Goal: Information Seeking & Learning: Learn about a topic

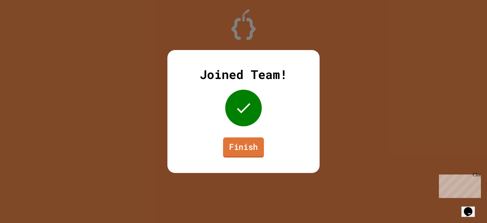
click at [246, 146] on link "Finish" at bounding box center [243, 147] width 41 height 20
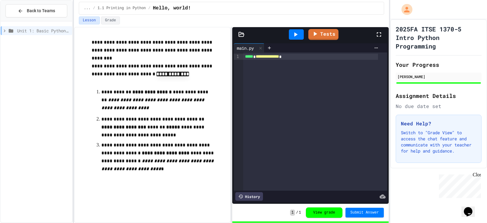
click at [37, 29] on span "Unit 1: Basic Python and Console Interaction" at bounding box center [43, 30] width 53 height 6
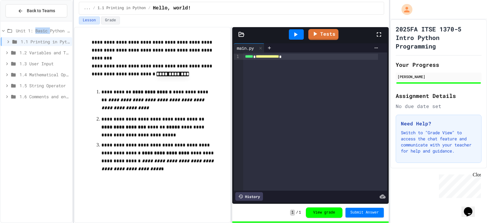
click at [37, 29] on span "Unit 1: Basic Python and Console Interaction" at bounding box center [43, 30] width 54 height 6
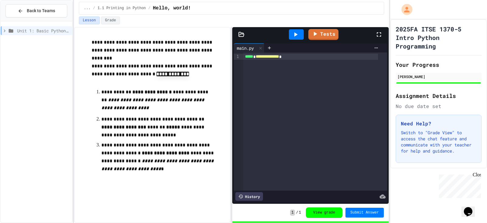
click at [37, 29] on span "Unit 1: Basic Python and Console Interaction" at bounding box center [43, 30] width 53 height 6
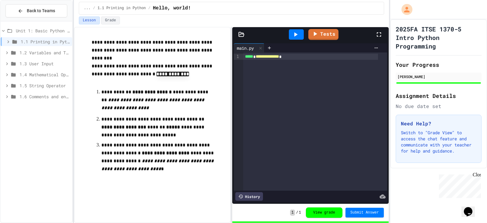
click at [38, 53] on span "1.2 Variables and Types" at bounding box center [44, 52] width 50 height 6
click at [41, 51] on span "1.2 Variables and Types" at bounding box center [44, 52] width 50 height 6
click at [13, 53] on icon at bounding box center [13, 52] width 7 height 5
click at [13, 53] on icon at bounding box center [13, 53] width 5 height 4
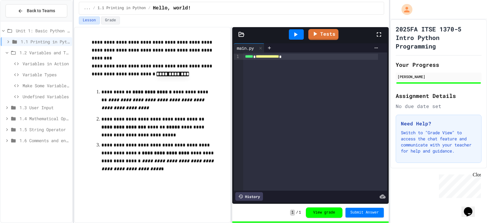
click at [42, 52] on span "1.2 Variables and Types" at bounding box center [44, 52] width 50 height 6
click at [41, 51] on span "1.2 Variables and Types" at bounding box center [44, 52] width 50 height 6
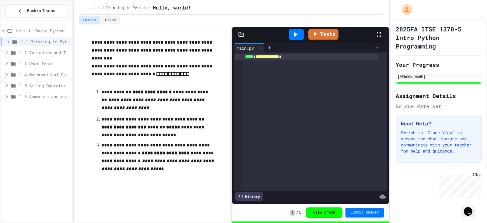
click at [41, 51] on span "1.2 Variables and Types" at bounding box center [44, 52] width 50 height 6
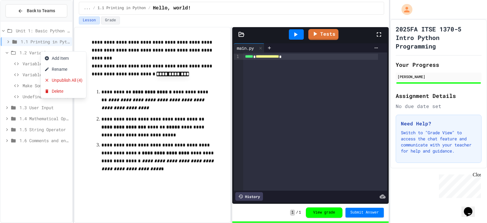
click at [41, 51] on div at bounding box center [243, 111] width 487 height 223
click at [40, 54] on span "1.2 Variables and Types" at bounding box center [44, 52] width 50 height 6
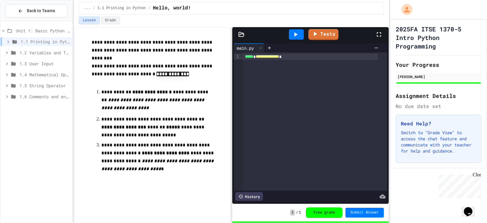
click at [40, 54] on span "1.2 Variables and Types" at bounding box center [44, 52] width 50 height 6
click at [18, 63] on icon at bounding box center [16, 63] width 5 height 3
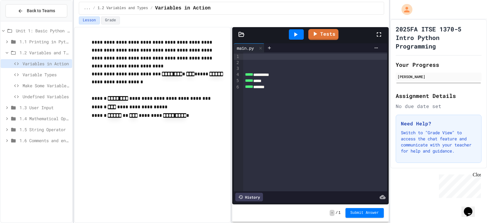
click at [250, 57] on div at bounding box center [315, 57] width 144 height 6
click at [244, 64] on div at bounding box center [315, 63] width 144 height 6
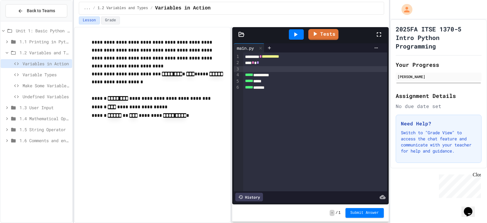
click at [246, 71] on div at bounding box center [315, 69] width 144 height 6
click at [295, 33] on icon at bounding box center [296, 34] width 3 height 4
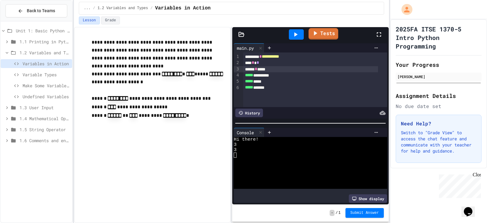
click at [322, 33] on link "Tests" at bounding box center [324, 34] width 30 height 12
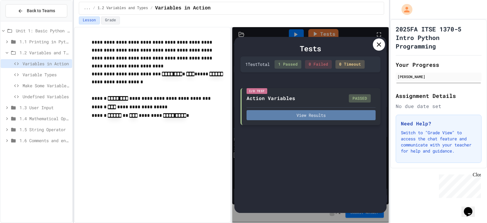
click at [318, 116] on button "View Results" at bounding box center [311, 115] width 129 height 10
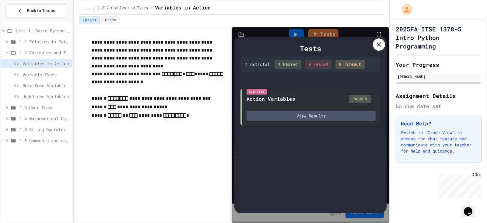
click at [376, 47] on icon at bounding box center [379, 44] width 7 height 7
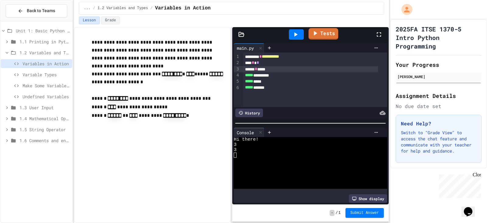
click at [325, 35] on link "Tests" at bounding box center [324, 34] width 30 height 12
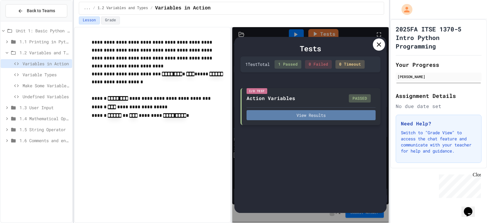
click at [324, 114] on button "View Results" at bounding box center [311, 115] width 129 height 10
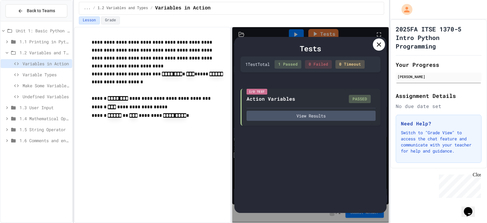
click at [354, 66] on div "0 Timeout" at bounding box center [350, 64] width 29 height 9
click at [380, 44] on icon at bounding box center [379, 44] width 7 height 7
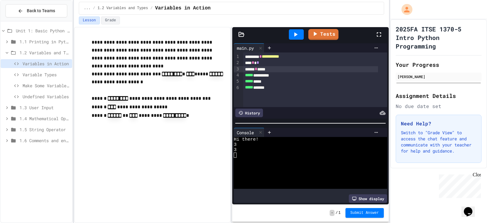
click at [18, 63] on icon at bounding box center [16, 63] width 5 height 3
click at [16, 63] on icon at bounding box center [16, 63] width 7 height 5
click at [14, 63] on icon at bounding box center [16, 63] width 7 height 5
click at [19, 64] on icon at bounding box center [16, 63] width 7 height 5
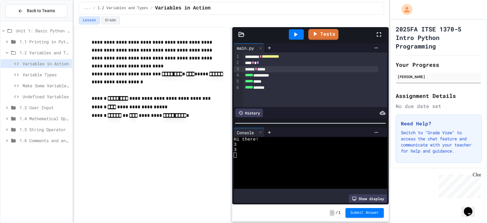
click at [17, 63] on icon at bounding box center [16, 63] width 5 height 3
click at [17, 74] on icon at bounding box center [16, 74] width 7 height 5
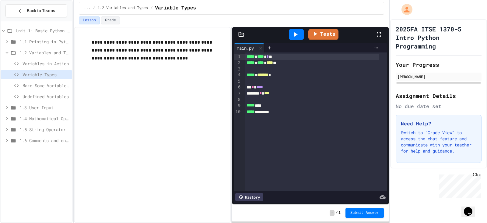
click at [17, 74] on icon at bounding box center [16, 74] width 7 height 5
click at [249, 69] on div at bounding box center [316, 69] width 143 height 6
click at [255, 105] on span "*****" at bounding box center [251, 105] width 8 height 4
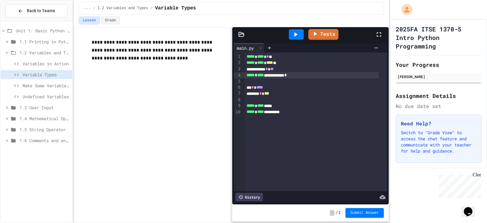
click at [300, 35] on div at bounding box center [296, 34] width 15 height 10
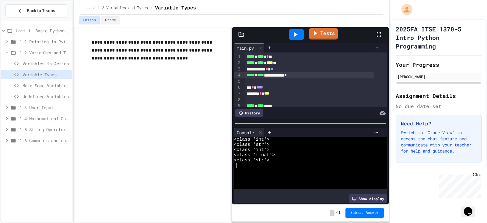
click at [326, 32] on link "Tests" at bounding box center [323, 34] width 29 height 12
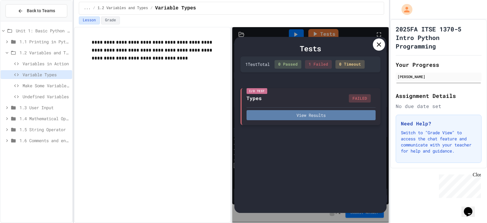
click at [337, 113] on button "View Results" at bounding box center [311, 115] width 129 height 10
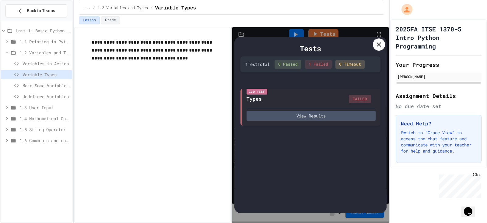
click at [357, 62] on div "0 Timeout" at bounding box center [350, 64] width 29 height 9
click at [377, 45] on icon at bounding box center [379, 44] width 7 height 7
click at [377, 45] on div at bounding box center [377, 47] width 10 height 5
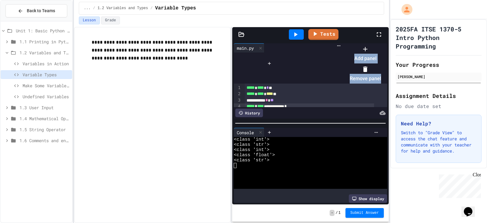
click at [344, 44] on div at bounding box center [362, 44] width 37 height 0
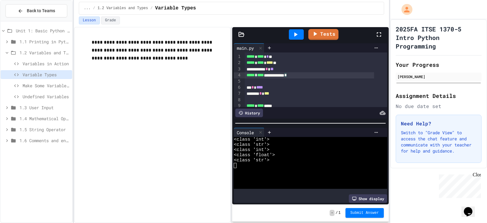
click at [303, 76] on div "**********" at bounding box center [309, 75] width 129 height 6
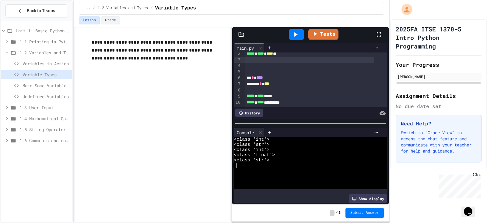
click at [296, 34] on icon at bounding box center [296, 34] width 3 height 4
click at [320, 36] on link "Tests" at bounding box center [324, 34] width 30 height 12
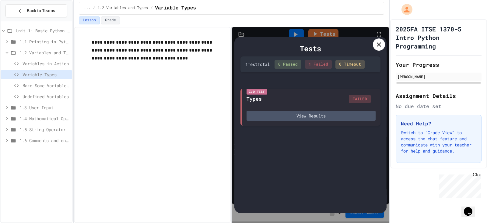
click at [380, 44] on icon at bounding box center [379, 44] width 4 height 4
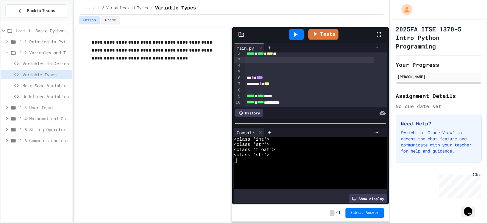
scroll to position [0, 0]
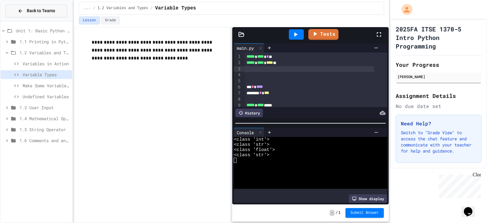
click at [20, 10] on icon at bounding box center [21, 11] width 4 height 4
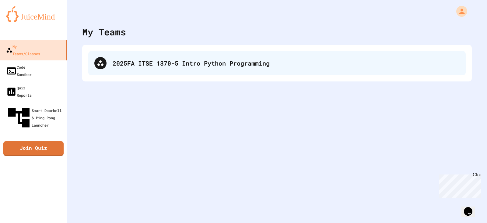
click at [147, 66] on div "2025FA ITSE 1370-5 Intro Python Programming" at bounding box center [286, 62] width 347 height 9
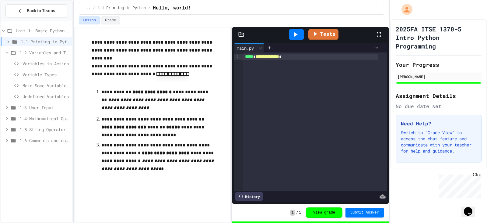
click at [41, 53] on span "1.2 Variables and Types" at bounding box center [44, 52] width 50 height 6
click at [17, 63] on icon at bounding box center [16, 63] width 7 height 5
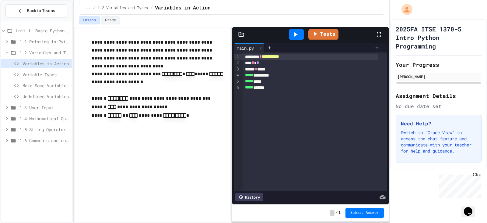
click at [297, 36] on icon at bounding box center [295, 34] width 7 height 7
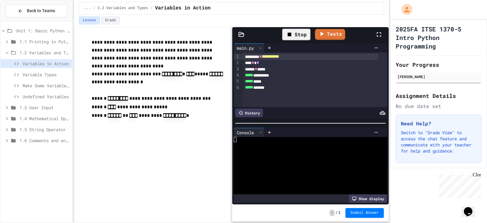
click at [297, 36] on div "Stop" at bounding box center [296, 35] width 28 height 12
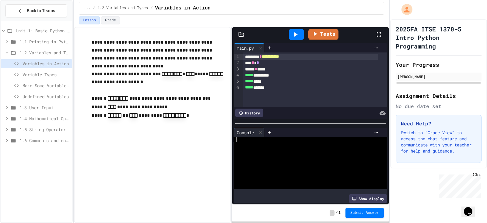
click at [297, 36] on icon at bounding box center [295, 34] width 7 height 7
click at [322, 37] on link "Tests" at bounding box center [324, 34] width 30 height 12
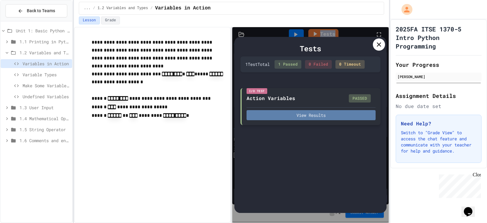
click at [318, 115] on button "View Results" at bounding box center [311, 115] width 129 height 10
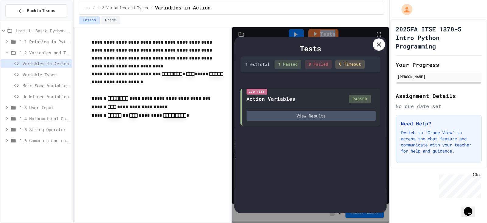
click at [379, 45] on icon at bounding box center [379, 44] width 4 height 4
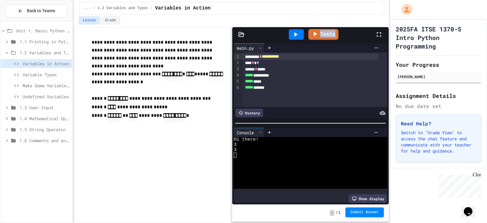
click at [362, 214] on span "Submit Answer" at bounding box center [365, 212] width 29 height 5
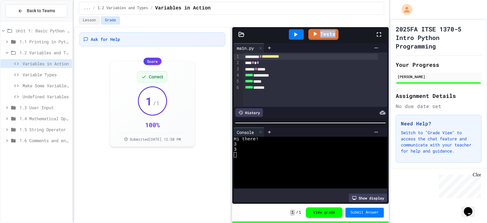
click at [17, 74] on icon at bounding box center [16, 74] width 7 height 5
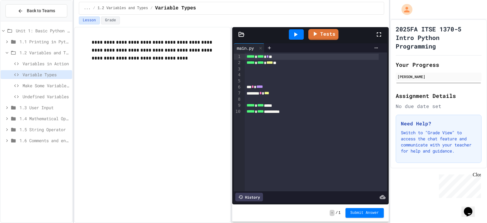
click at [295, 33] on icon at bounding box center [295, 34] width 7 height 7
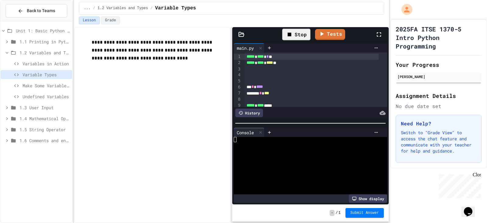
click at [295, 33] on div "Stop" at bounding box center [296, 35] width 28 height 12
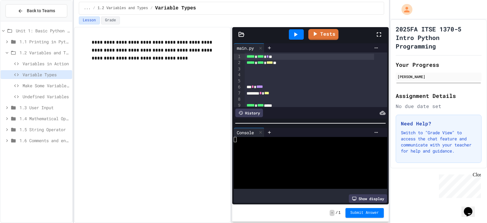
click at [295, 33] on icon at bounding box center [295, 34] width 7 height 7
click at [295, 33] on div "Stop" at bounding box center [296, 35] width 28 height 12
click at [319, 33] on icon at bounding box center [315, 33] width 7 height 8
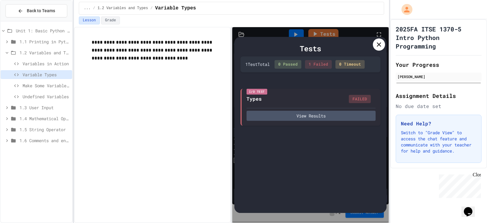
click at [379, 43] on icon at bounding box center [379, 44] width 7 height 7
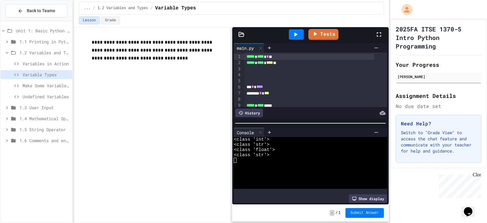
click at [379, 43] on div "**********" at bounding box center [310, 81] width 156 height 78
click at [374, 48] on icon at bounding box center [376, 47] width 5 height 5
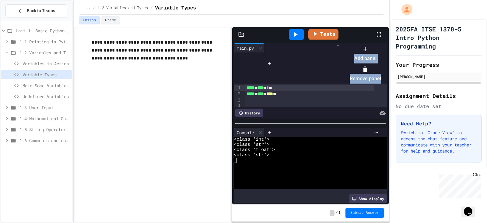
click at [371, 44] on div at bounding box center [362, 44] width 37 height 0
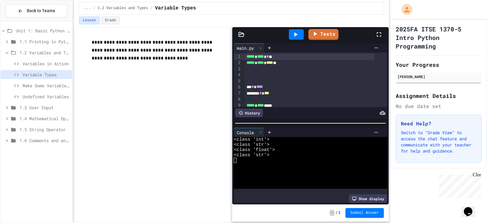
click at [255, 58] on span "*****" at bounding box center [251, 56] width 8 height 4
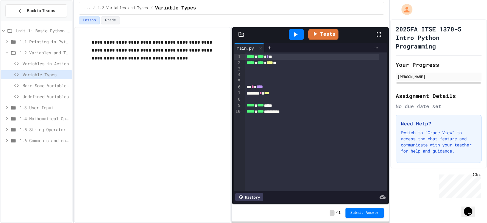
click at [249, 194] on div "History" at bounding box center [250, 197] width 28 height 9
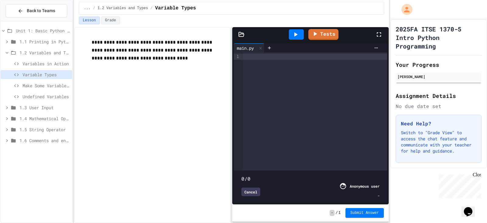
type input "***"
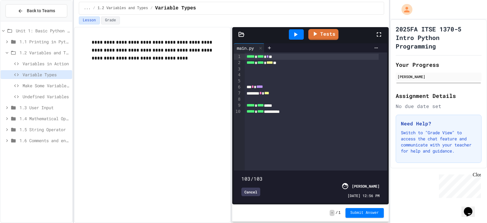
click at [217, 182] on div "**********" at bounding box center [152, 125] width 157 height 196
click at [294, 35] on icon at bounding box center [295, 34] width 7 height 7
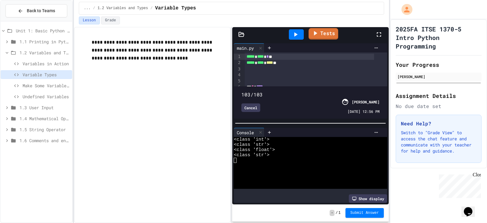
click at [325, 34] on link "Tests" at bounding box center [324, 34] width 30 height 12
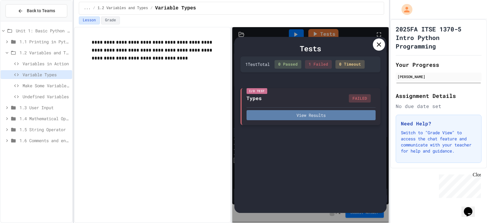
click at [312, 115] on button "View Results" at bounding box center [311, 115] width 129 height 10
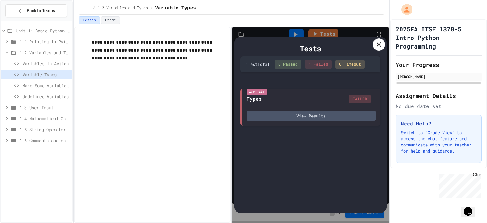
click at [378, 43] on icon at bounding box center [379, 44] width 4 height 4
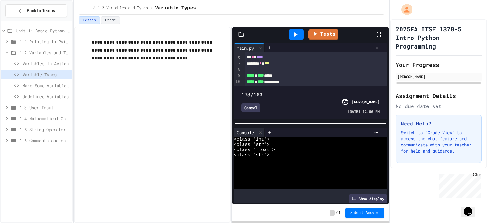
scroll to position [46, 0]
click at [254, 103] on div "Cancel" at bounding box center [251, 107] width 19 height 9
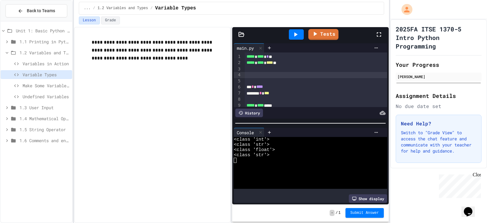
click at [248, 74] on div at bounding box center [316, 75] width 143 height 6
click at [296, 33] on icon at bounding box center [296, 34] width 3 height 4
click at [327, 35] on link "Tests" at bounding box center [324, 34] width 30 height 12
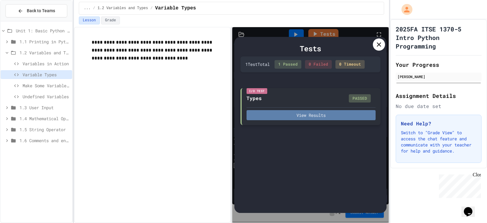
click at [313, 114] on button "View Results" at bounding box center [311, 115] width 129 height 10
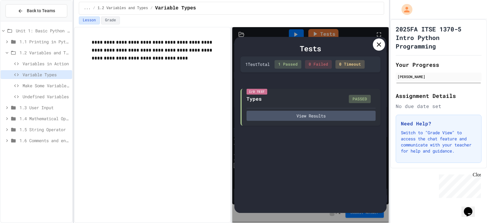
click at [378, 47] on icon at bounding box center [379, 44] width 7 height 7
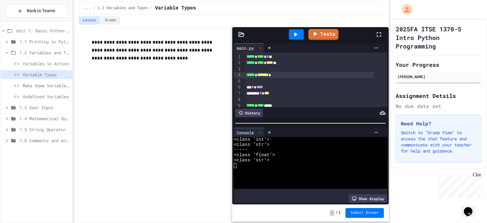
click at [359, 212] on span "Submit Answer" at bounding box center [365, 212] width 29 height 5
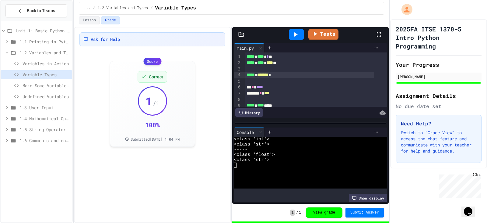
click at [18, 85] on icon at bounding box center [16, 85] width 7 height 5
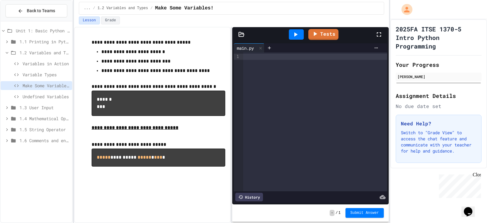
click at [254, 78] on div at bounding box center [315, 121] width 144 height 139
click at [312, 58] on div "**********" at bounding box center [310, 57] width 135 height 6
click at [260, 56] on div "**** * *****" at bounding box center [310, 57] width 135 height 6
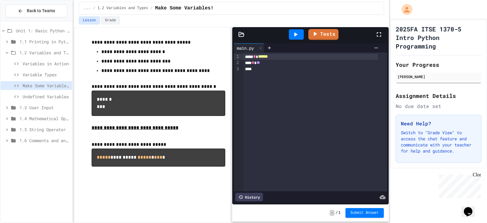
click at [275, 56] on div "**** * ******" at bounding box center [310, 57] width 135 height 6
click at [255, 69] on div "****" at bounding box center [310, 69] width 135 height 6
click at [295, 36] on icon at bounding box center [295, 34] width 7 height 7
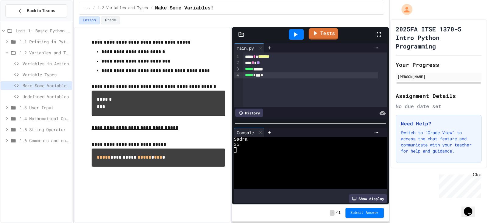
click at [318, 31] on icon at bounding box center [315, 33] width 7 height 8
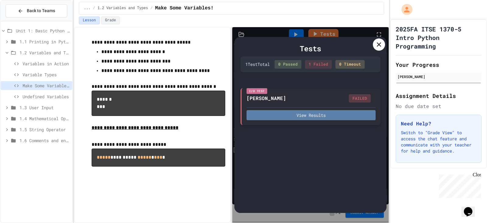
click at [304, 114] on button "View Results" at bounding box center [311, 115] width 129 height 10
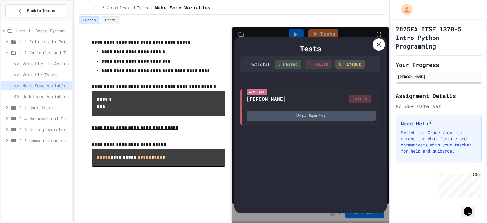
click at [379, 45] on icon at bounding box center [379, 44] width 4 height 4
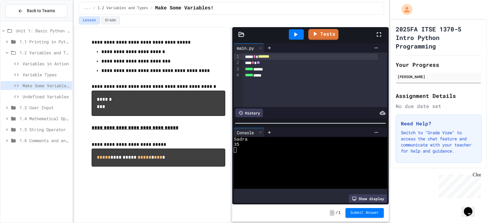
click at [270, 56] on span "*******" at bounding box center [263, 56] width 11 height 4
click at [293, 33] on icon at bounding box center [295, 34] width 7 height 7
click at [319, 32] on icon at bounding box center [315, 33] width 7 height 8
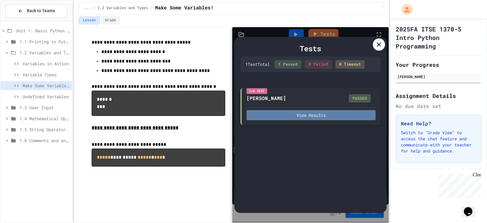
click at [318, 116] on button "View Results" at bounding box center [311, 115] width 129 height 10
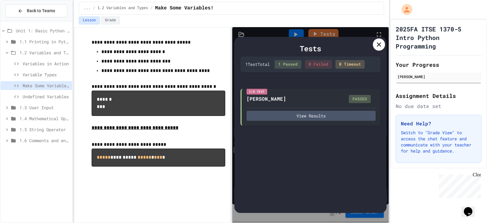
click at [354, 69] on div "1 Test Total 1 Passed 0 Failed 0 Timeout" at bounding box center [311, 64] width 140 height 16
click at [376, 48] on icon at bounding box center [379, 44] width 7 height 7
click at [376, 48] on div at bounding box center [377, 47] width 10 height 5
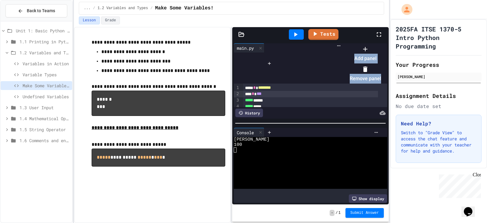
click at [381, 44] on div at bounding box center [362, 44] width 37 height 0
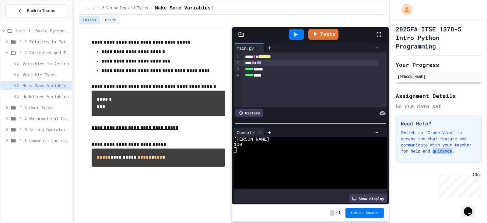
click at [405, 208] on div "2025FA ITSE 1370-5 Intro Python Programming Your Progress [PERSON_NAME] Assignm…" at bounding box center [439, 121] width 97 height 204
click at [363, 212] on span "Submit Answer" at bounding box center [365, 212] width 29 height 5
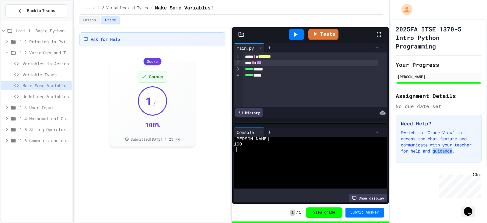
click at [17, 96] on icon at bounding box center [16, 96] width 5 height 3
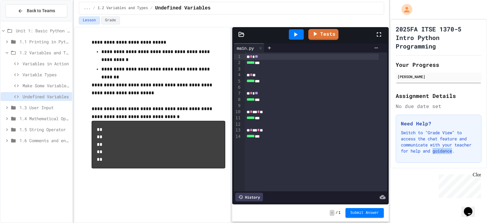
click at [297, 35] on icon at bounding box center [295, 34] width 7 height 7
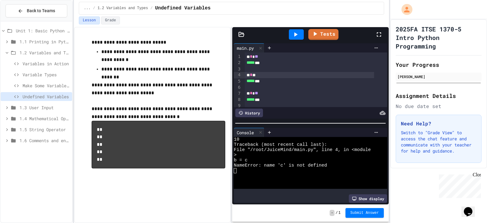
click at [260, 76] on div "* * *" at bounding box center [309, 75] width 129 height 6
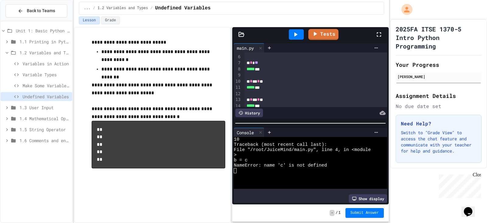
scroll to position [41, 0]
click at [260, 94] on span "*" at bounding box center [258, 96] width 2 height 4
click at [252, 87] on div at bounding box center [316, 90] width 143 height 6
click at [295, 35] on icon at bounding box center [295, 34] width 7 height 7
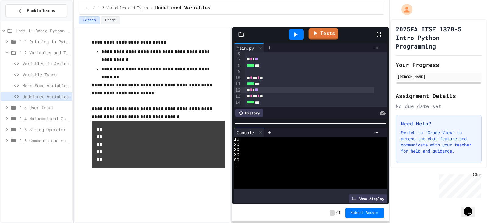
click at [324, 34] on link "Tests" at bounding box center [324, 34] width 30 height 12
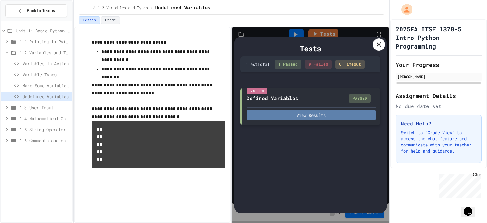
click at [321, 113] on button "View Results" at bounding box center [311, 115] width 129 height 10
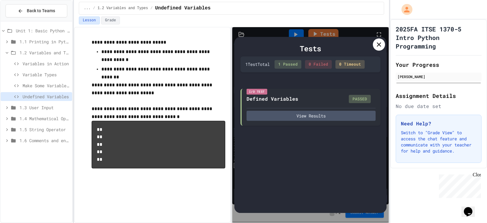
click at [380, 48] on icon at bounding box center [379, 44] width 7 height 7
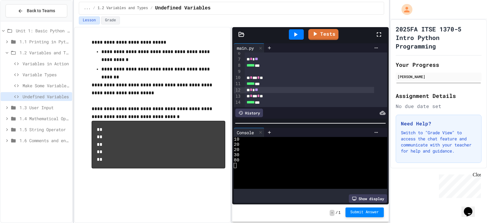
click at [362, 212] on span "Submit Answer" at bounding box center [365, 212] width 29 height 5
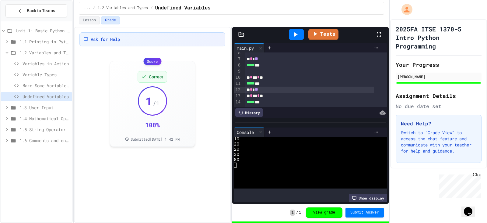
click at [47, 109] on span "1.3 User Input" at bounding box center [44, 107] width 50 height 6
click at [25, 42] on span "1.1 Printing in Python" at bounding box center [44, 41] width 50 height 6
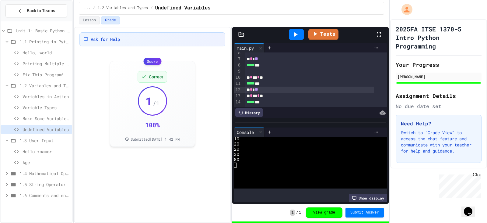
click at [18, 64] on icon at bounding box center [16, 63] width 5 height 3
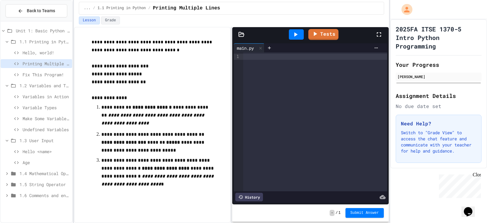
click at [246, 57] on div at bounding box center [315, 57] width 144 height 6
click at [191, 185] on p "**********" at bounding box center [158, 173] width 114 height 34
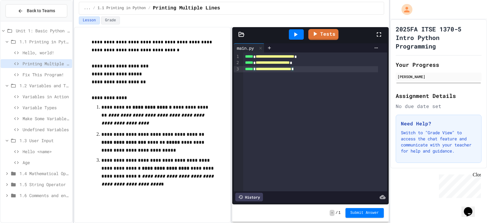
click at [299, 35] on icon at bounding box center [295, 34] width 7 height 7
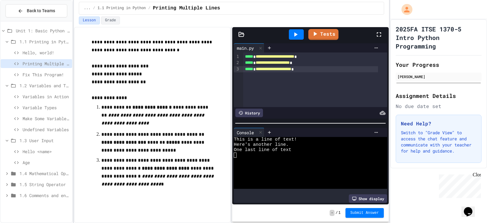
click at [292, 69] on span "**********" at bounding box center [274, 69] width 36 height 4
click at [292, 70] on span "**********" at bounding box center [274, 69] width 36 height 4
click at [295, 38] on icon at bounding box center [295, 34] width 7 height 7
click at [317, 37] on icon at bounding box center [315, 33] width 7 height 8
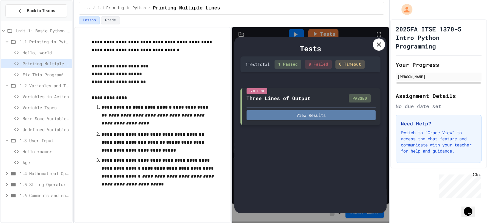
click at [325, 117] on button "View Results" at bounding box center [311, 115] width 129 height 10
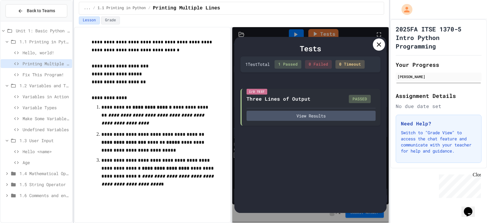
click at [355, 66] on div "0 Timeout" at bounding box center [350, 64] width 29 height 9
click at [380, 47] on icon at bounding box center [379, 44] width 7 height 7
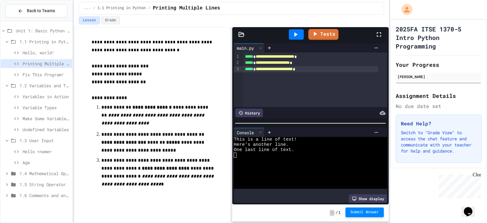
click at [362, 212] on span "Submit Answer" at bounding box center [365, 212] width 29 height 5
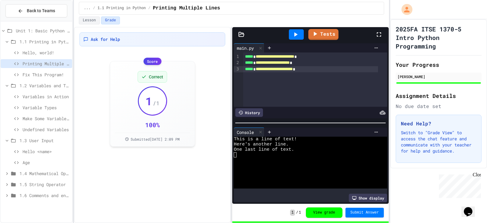
click at [18, 73] on icon at bounding box center [16, 74] width 7 height 5
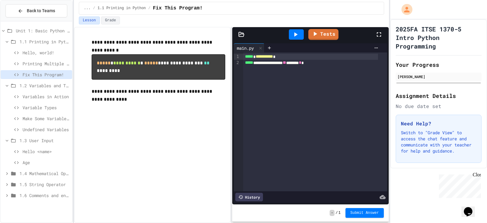
click at [297, 32] on icon at bounding box center [295, 34] width 7 height 7
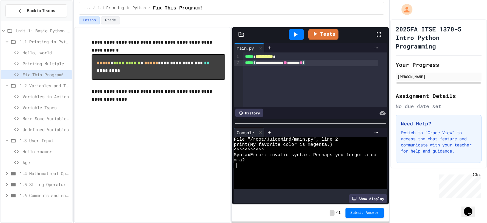
click at [258, 62] on div "**********" at bounding box center [310, 63] width 135 height 6
click at [304, 62] on span "**********" at bounding box center [280, 62] width 48 height 4
click at [295, 33] on icon at bounding box center [296, 34] width 3 height 4
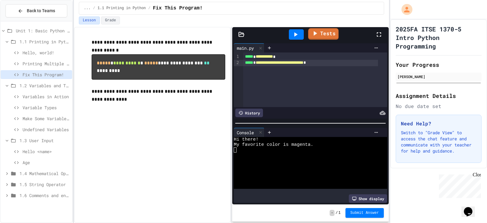
click at [324, 41] on div "Tests" at bounding box center [313, 34] width 125 height 16
click at [322, 33] on link "Tests" at bounding box center [323, 34] width 29 height 12
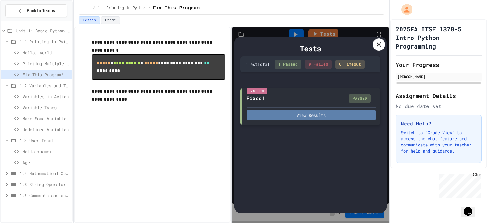
click at [323, 114] on button "View Results" at bounding box center [311, 115] width 129 height 10
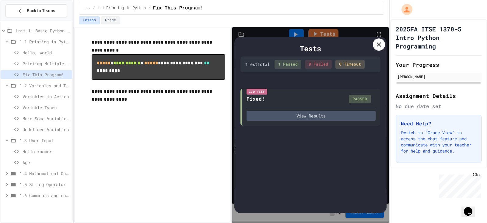
click at [379, 44] on icon at bounding box center [379, 44] width 4 height 4
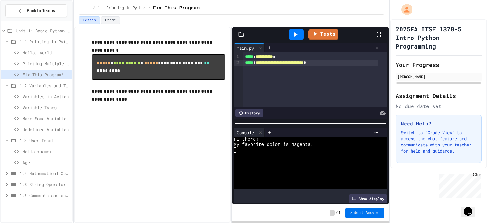
click at [363, 214] on span "Submit Answer" at bounding box center [365, 212] width 29 height 5
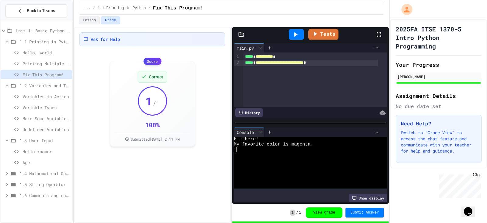
click at [42, 140] on span "1.3 User Input" at bounding box center [44, 140] width 50 height 6
click at [18, 149] on icon at bounding box center [16, 151] width 7 height 5
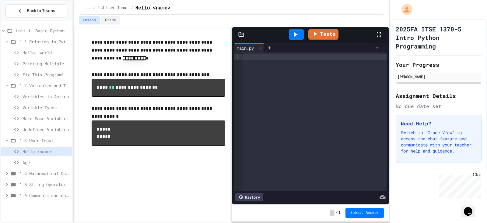
click at [242, 58] on div at bounding box center [241, 57] width 3 height 6
click at [249, 58] on div at bounding box center [315, 57] width 144 height 6
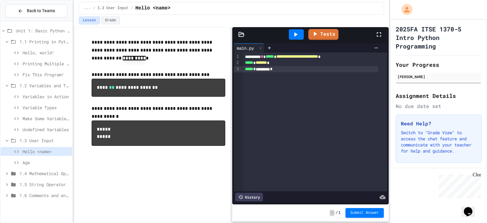
click at [296, 34] on icon at bounding box center [296, 34] width 3 height 4
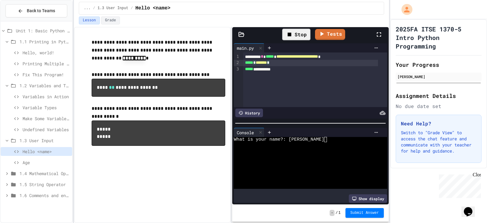
click at [277, 64] on div "***** * ******* *" at bounding box center [310, 63] width 135 height 6
click at [293, 34] on icon at bounding box center [289, 34] width 7 height 7
click at [297, 33] on icon at bounding box center [295, 34] width 7 height 7
click at [297, 33] on div "Syncing" at bounding box center [296, 34] width 35 height 10
click at [296, 34] on icon at bounding box center [296, 34] width 3 height 4
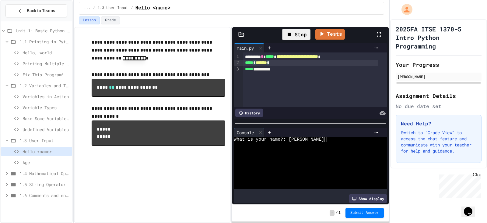
click at [284, 65] on div "***** * ******* *" at bounding box center [310, 63] width 135 height 6
click at [300, 39] on div "Stop" at bounding box center [296, 35] width 28 height 12
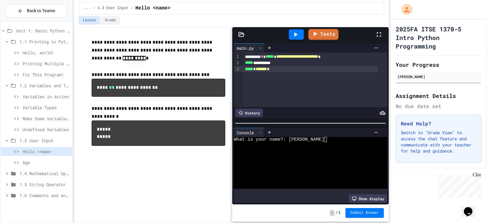
click at [294, 35] on icon at bounding box center [295, 34] width 7 height 7
click at [324, 35] on icon at bounding box center [322, 33] width 7 height 8
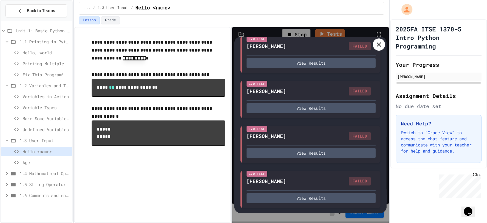
scroll to position [58, 0]
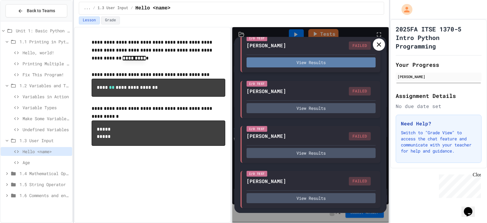
click at [313, 63] on button "View Results" at bounding box center [311, 62] width 129 height 10
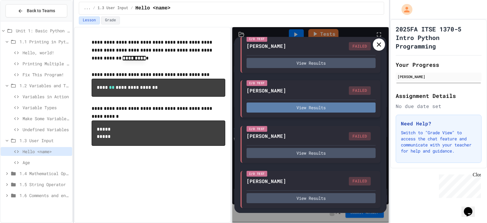
click at [299, 107] on button "View Results" at bounding box center [311, 107] width 129 height 10
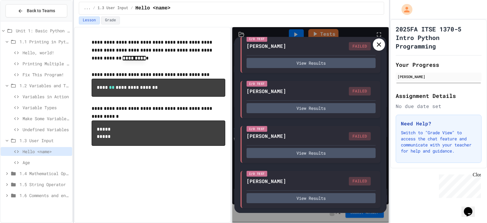
click at [378, 44] on icon at bounding box center [379, 44] width 7 height 7
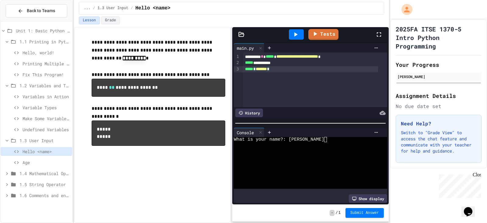
click at [281, 69] on div "***** * ******* *" at bounding box center [310, 69] width 135 height 6
click at [318, 56] on span "**********" at bounding box center [298, 56] width 42 height 4
click at [336, 56] on div "**********" at bounding box center [310, 57] width 135 height 6
click at [356, 57] on div "**********" at bounding box center [310, 57] width 135 height 6
click at [256, 62] on span "*" at bounding box center [254, 62] width 2 height 4
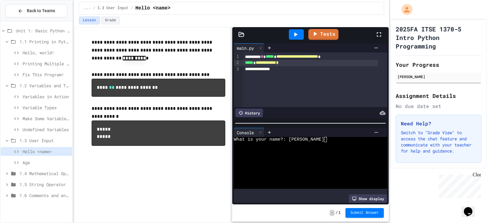
click at [276, 63] on span "**********" at bounding box center [266, 63] width 20 height 4
click at [296, 34] on icon at bounding box center [296, 34] width 3 height 4
click at [318, 56] on span "**********" at bounding box center [298, 56] width 42 height 4
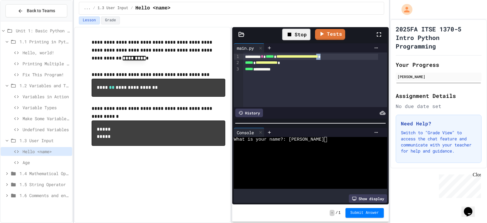
click at [318, 56] on span "**********" at bounding box center [298, 56] width 42 height 4
click at [278, 61] on span "**********" at bounding box center [267, 62] width 22 height 4
click at [278, 64] on span "**********" at bounding box center [267, 62] width 22 height 4
click at [278, 64] on div "***** * ******* *" at bounding box center [310, 63] width 135 height 6
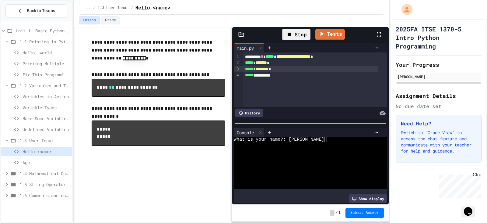
click at [296, 34] on div "Stop" at bounding box center [296, 35] width 28 height 12
click at [296, 34] on icon at bounding box center [296, 34] width 3 height 4
click at [283, 70] on div "***** * ******** *" at bounding box center [310, 69] width 135 height 6
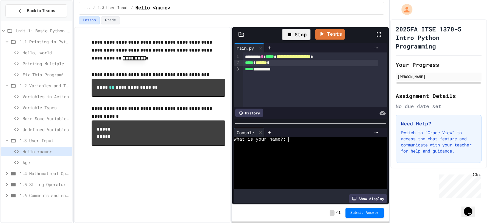
click at [300, 35] on div "Stop" at bounding box center [296, 35] width 28 height 12
click at [297, 35] on icon at bounding box center [296, 34] width 3 height 4
click at [311, 57] on span "**********" at bounding box center [294, 56] width 34 height 4
click at [267, 63] on span "*******" at bounding box center [261, 62] width 11 height 4
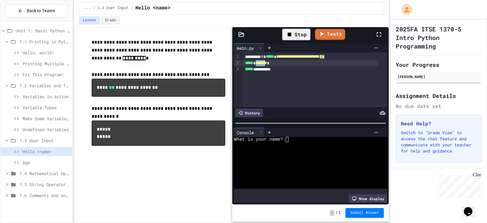
click at [276, 63] on div "***** * ******* *" at bounding box center [310, 63] width 135 height 6
click at [200, 192] on div "**********" at bounding box center [152, 125] width 157 height 196
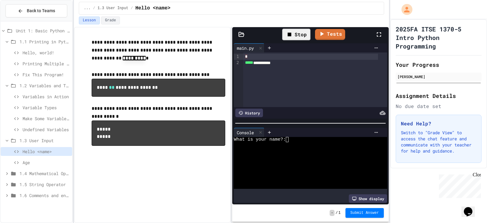
click at [252, 59] on div "*" at bounding box center [310, 57] width 135 height 6
click at [259, 64] on div "***** * ********* *" at bounding box center [310, 63] width 135 height 6
click at [302, 37] on div "Stop" at bounding box center [296, 35] width 28 height 12
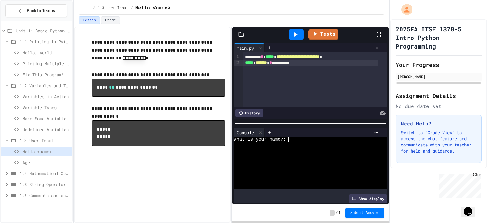
click at [295, 34] on icon at bounding box center [296, 34] width 3 height 4
click at [322, 37] on icon at bounding box center [322, 33] width 7 height 8
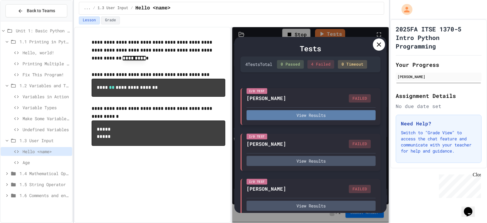
click at [309, 120] on button "View Results" at bounding box center [311, 115] width 129 height 10
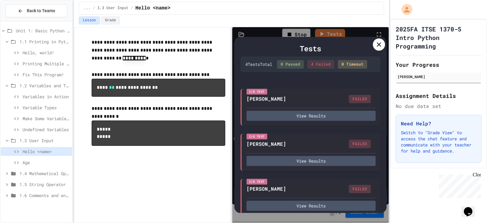
click at [379, 43] on icon at bounding box center [379, 44] width 7 height 7
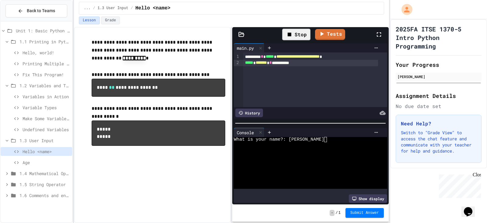
click at [320, 58] on span "**********" at bounding box center [298, 56] width 43 height 4
click at [302, 34] on div "Stop" at bounding box center [296, 35] width 28 height 12
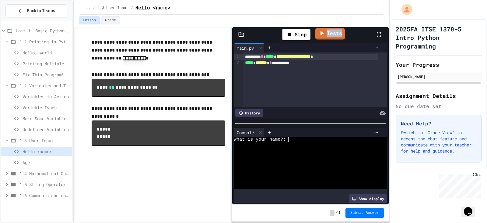
click at [323, 34] on icon at bounding box center [321, 33] width 7 height 8
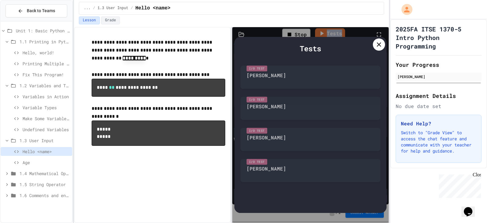
click at [323, 34] on div "Tests I/O Test [PERSON_NAME] I/O Test [PERSON_NAME] I/O Test [PERSON_NAME] I/O …" at bounding box center [310, 124] width 156 height 195
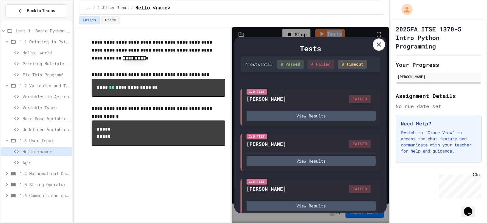
click at [381, 43] on icon at bounding box center [379, 44] width 7 height 7
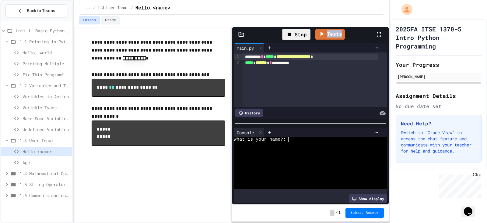
click at [292, 34] on icon at bounding box center [289, 34] width 7 height 7
click at [296, 35] on icon at bounding box center [296, 34] width 3 height 4
click at [311, 57] on span "**********" at bounding box center [294, 56] width 34 height 4
click at [303, 63] on div "**********" at bounding box center [310, 63] width 135 height 6
click at [299, 34] on div "Stop" at bounding box center [296, 35] width 28 height 12
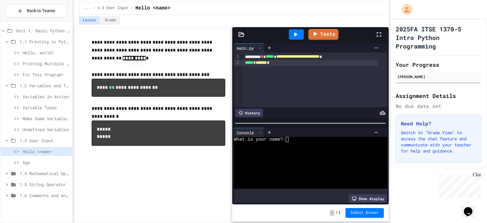
drag, startPoint x: 298, startPoint y: 36, endPoint x: 295, endPoint y: 38, distance: 4.1
click at [295, 38] on div at bounding box center [296, 34] width 15 height 10
click at [328, 35] on link "Tests" at bounding box center [331, 34] width 30 height 12
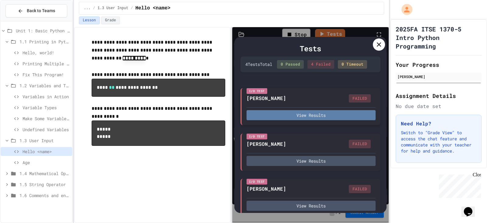
click at [322, 120] on button "View Results" at bounding box center [311, 115] width 129 height 10
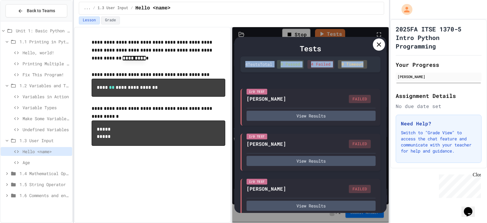
click at [354, 68] on div "0 Timeout" at bounding box center [352, 64] width 29 height 9
click at [377, 45] on icon at bounding box center [379, 44] width 7 height 7
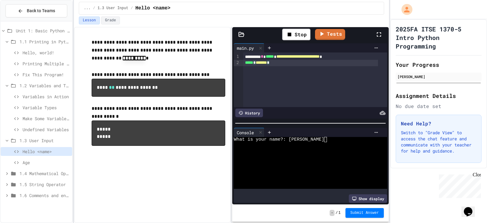
click at [267, 62] on span "*******" at bounding box center [261, 62] width 11 height 4
click at [295, 34] on div "Stop" at bounding box center [296, 35] width 28 height 12
click at [296, 33] on icon at bounding box center [296, 34] width 3 height 4
click at [331, 36] on link "Tests" at bounding box center [331, 34] width 30 height 12
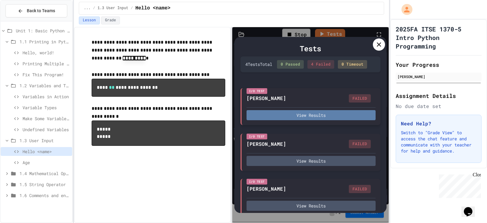
click at [301, 120] on button "View Results" at bounding box center [311, 115] width 129 height 10
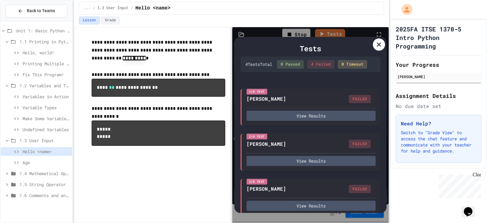
drag, startPoint x: 375, startPoint y: 45, endPoint x: 381, endPoint y: 42, distance: 6.3
click at [375, 34] on div "Tests 4 Test s Total 0 Passed 4 Failed 0 Timeout I/O Test [PERSON_NAME] FAILED …" at bounding box center [310, 124] width 156 height 195
click at [379, 45] on icon at bounding box center [379, 44] width 4 height 4
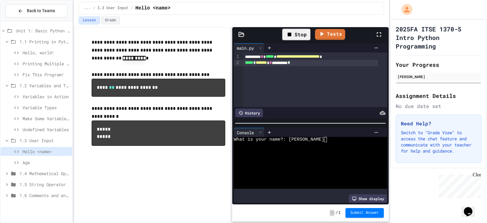
click at [290, 62] on span "*" at bounding box center [289, 62] width 2 height 4
click at [281, 63] on div "***** * ******* *" at bounding box center [310, 63] width 135 height 6
click at [291, 34] on icon at bounding box center [290, 35] width 4 height 4
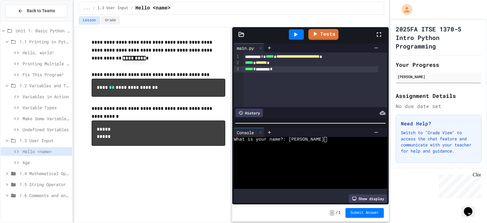
click at [297, 34] on icon at bounding box center [296, 34] width 3 height 4
click at [329, 35] on link "Tests" at bounding box center [331, 34] width 30 height 12
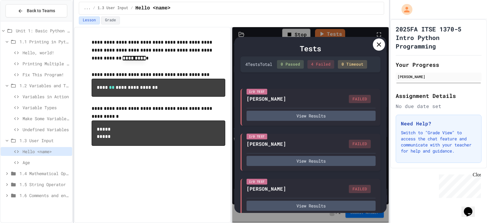
click at [380, 46] on icon at bounding box center [379, 44] width 7 height 7
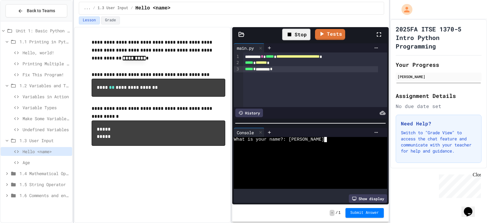
click at [308, 137] on textarea "Terminal input" at bounding box center [306, 139] width 3 height 5
click at [267, 65] on span "*******" at bounding box center [261, 62] width 11 height 4
click at [282, 70] on div "***** * ********* *" at bounding box center [310, 69] width 135 height 6
click at [267, 65] on span "*******" at bounding box center [261, 62] width 11 height 4
click at [294, 36] on div "Stop" at bounding box center [296, 35] width 28 height 12
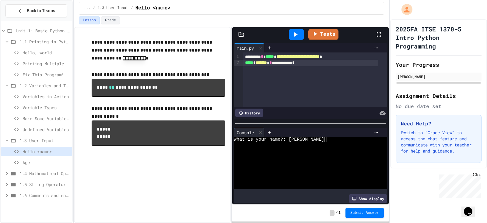
click at [299, 34] on icon at bounding box center [295, 34] width 7 height 7
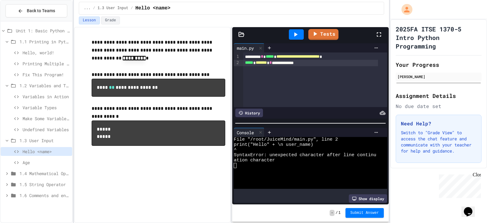
click at [289, 63] on div "**********" at bounding box center [310, 63] width 135 height 6
click at [300, 33] on div at bounding box center [296, 34] width 15 height 10
click at [321, 34] on link "Tests" at bounding box center [324, 34] width 30 height 12
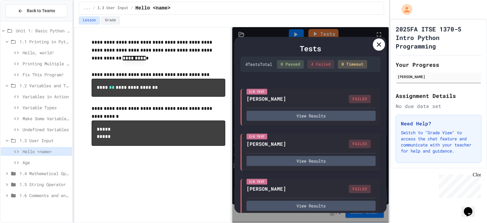
click at [378, 43] on icon at bounding box center [379, 44] width 4 height 4
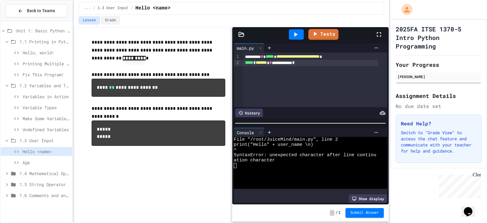
click at [310, 63] on div "**********" at bounding box center [310, 63] width 135 height 6
click at [297, 36] on icon at bounding box center [295, 34] width 7 height 7
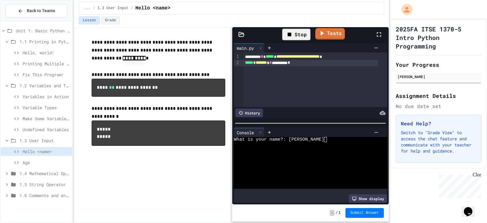
click at [326, 33] on link "Tests" at bounding box center [331, 34] width 30 height 12
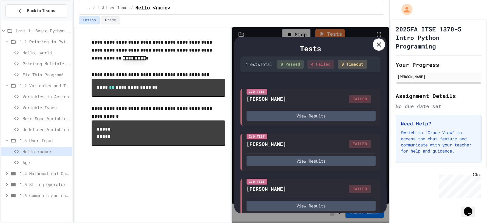
click at [378, 43] on icon at bounding box center [379, 44] width 4 height 4
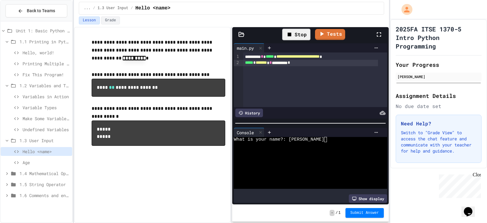
click at [378, 43] on div "main.py" at bounding box center [310, 47] width 153 height 9
click at [33, 161] on span "Age" at bounding box center [46, 162] width 47 height 6
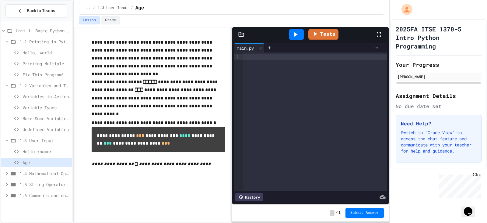
click at [44, 30] on span "Unit 1: Basic Python and Console Interaction" at bounding box center [43, 30] width 54 height 6
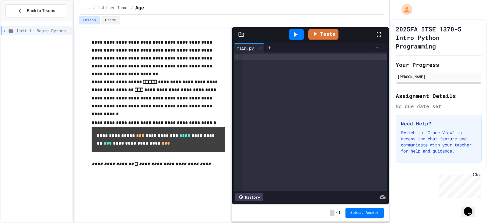
click at [44, 30] on span "Unit 1: Basic Python and Console Interaction" at bounding box center [43, 30] width 53 height 6
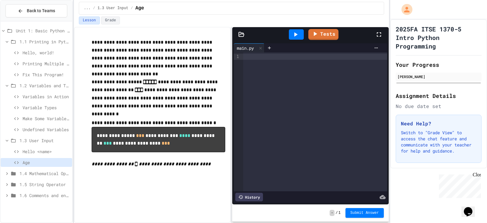
click at [50, 42] on span "1.1 Printing in Python" at bounding box center [44, 41] width 50 height 6
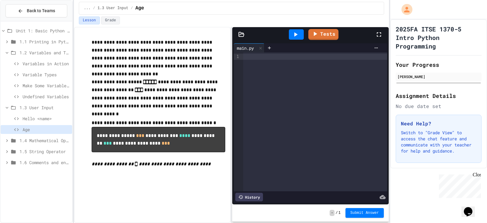
click at [51, 43] on span "1.1 Printing in Python" at bounding box center [44, 41] width 50 height 6
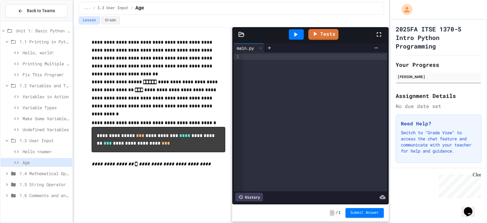
click at [46, 52] on span "Hello, world!" at bounding box center [46, 52] width 47 height 6
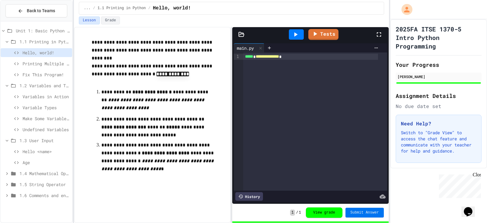
click at [362, 212] on span "Submit Answer" at bounding box center [365, 212] width 29 height 5
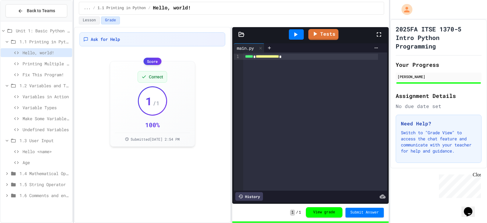
click at [331, 213] on button "View grade" at bounding box center [324, 212] width 37 height 10
click at [42, 65] on span "Printing Multiple Lines" at bounding box center [46, 63] width 47 height 6
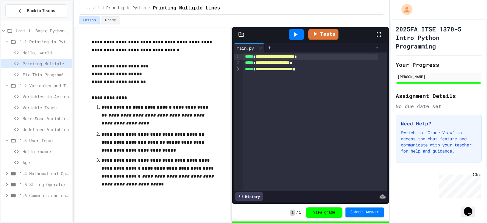
click at [359, 210] on span "Submit Answer" at bounding box center [365, 212] width 29 height 5
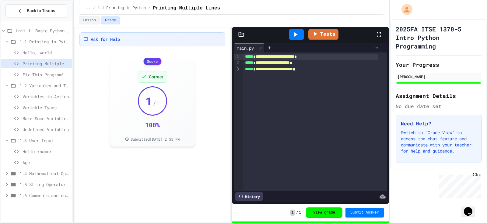
click at [327, 209] on button "View grade" at bounding box center [324, 212] width 37 height 10
click at [41, 75] on span "Fix This Program!" at bounding box center [46, 74] width 47 height 6
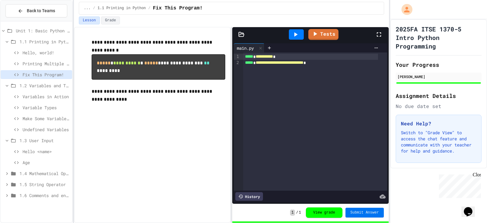
click at [364, 213] on span "Submit Answer" at bounding box center [365, 212] width 29 height 5
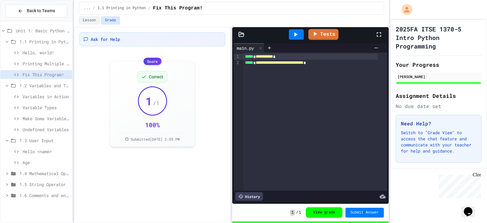
click at [327, 212] on button "View grade" at bounding box center [324, 212] width 37 height 10
click at [40, 84] on span "1.2 Variables and Types" at bounding box center [44, 85] width 50 height 6
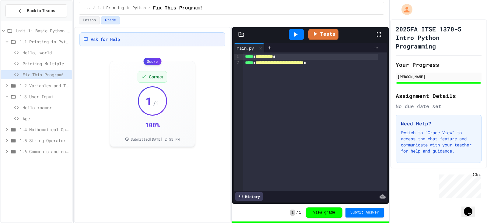
click at [40, 84] on span "1.2 Variables and Types" at bounding box center [44, 85] width 50 height 6
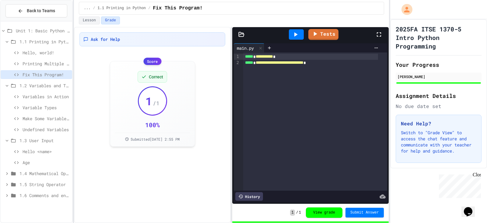
click at [43, 97] on span "Variables in Action" at bounding box center [46, 96] width 47 height 6
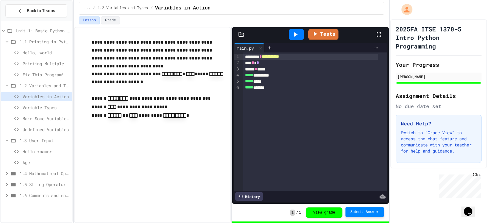
click at [356, 213] on span "Submit Answer" at bounding box center [365, 211] width 29 height 5
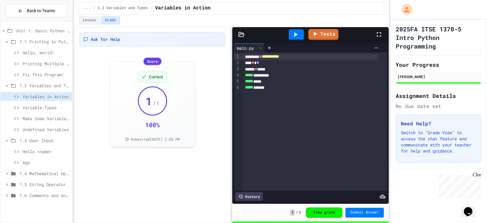
click at [324, 211] on button "View grade" at bounding box center [324, 212] width 37 height 10
click at [41, 108] on span "Variable Types" at bounding box center [46, 107] width 47 height 6
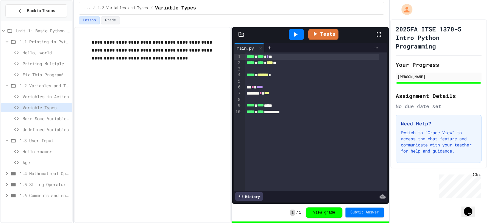
click at [356, 210] on span "Submit Answer" at bounding box center [365, 212] width 29 height 5
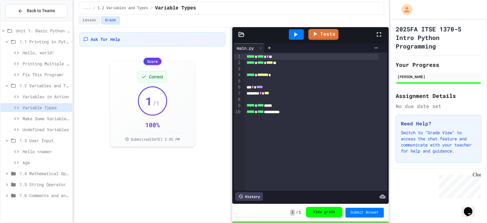
click at [335, 210] on button "View grade" at bounding box center [324, 212] width 37 height 10
click at [50, 119] on span "Make Some Variables!" at bounding box center [46, 118] width 47 height 6
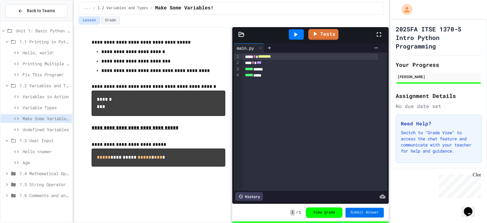
click at [358, 211] on span "Submit Answer" at bounding box center [365, 212] width 29 height 5
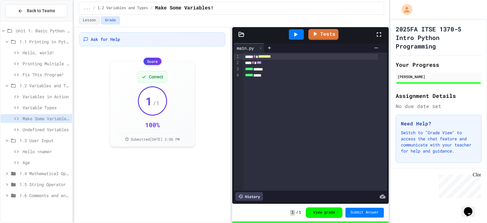
click at [329, 210] on button "View grade" at bounding box center [324, 212] width 37 height 10
click at [59, 129] on span "Undefined Variables" at bounding box center [46, 129] width 47 height 6
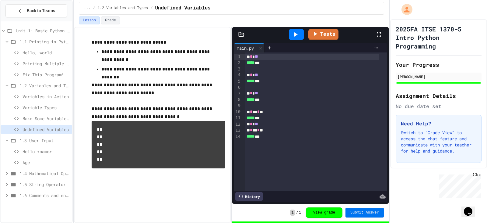
click at [354, 211] on span "Submit Answer" at bounding box center [365, 212] width 29 height 5
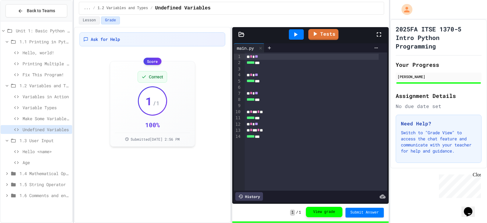
click at [331, 210] on button "View grade" at bounding box center [324, 212] width 37 height 10
click at [45, 140] on span "1.3 User Input" at bounding box center [44, 140] width 50 height 6
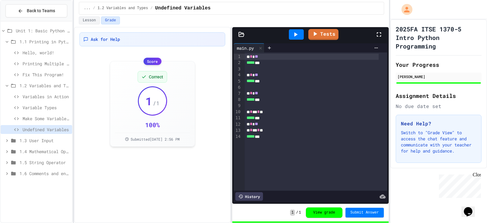
click at [45, 140] on span "1.3 User Input" at bounding box center [44, 140] width 50 height 6
click at [50, 150] on span "Hello <name>" at bounding box center [46, 151] width 47 height 6
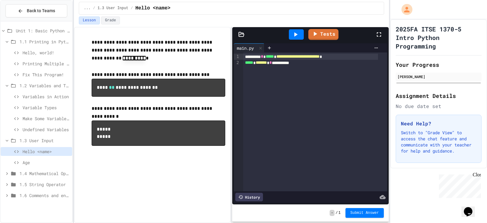
click at [296, 36] on icon at bounding box center [296, 34] width 3 height 4
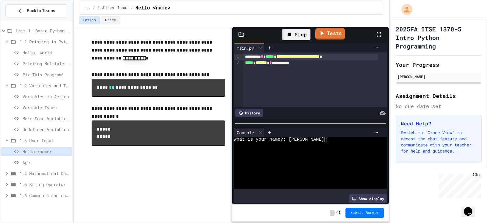
click at [321, 35] on icon at bounding box center [321, 33] width 7 height 8
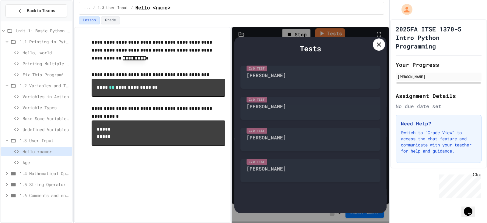
click at [321, 35] on div "Tests I/O Test [PERSON_NAME] I/O Test [PERSON_NAME] I/O Test [PERSON_NAME] I/O …" at bounding box center [310, 124] width 156 height 195
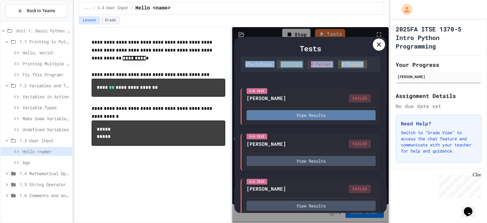
click at [310, 120] on button "View Results" at bounding box center [311, 115] width 129 height 10
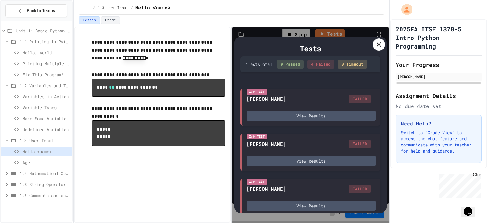
click at [378, 44] on icon at bounding box center [379, 44] width 4 height 4
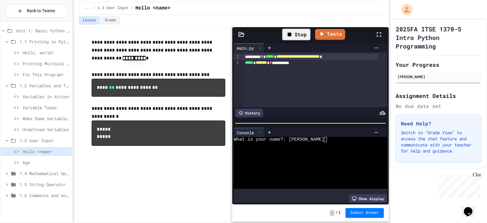
click at [25, 164] on span "Age" at bounding box center [46, 162] width 47 height 6
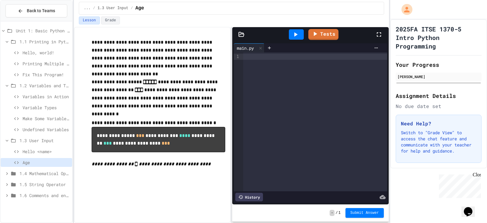
click at [41, 151] on span "Hello <name>" at bounding box center [46, 151] width 47 height 6
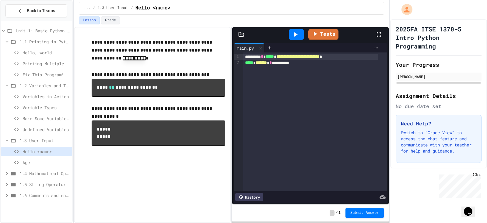
click at [41, 195] on span "1.6 Comments and end= & sep=" at bounding box center [44, 195] width 50 height 6
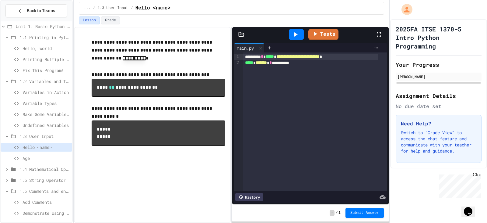
scroll to position [6, 0]
click at [33, 179] on span "1.5 String Operator" at bounding box center [44, 178] width 50 height 6
click at [253, 193] on div "History" at bounding box center [250, 197] width 28 height 9
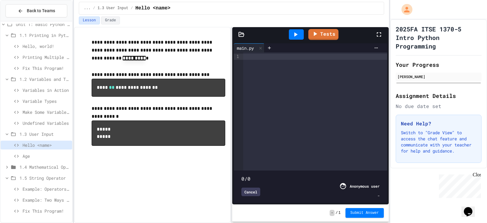
type input "***"
